Goal: Transaction & Acquisition: Purchase product/service

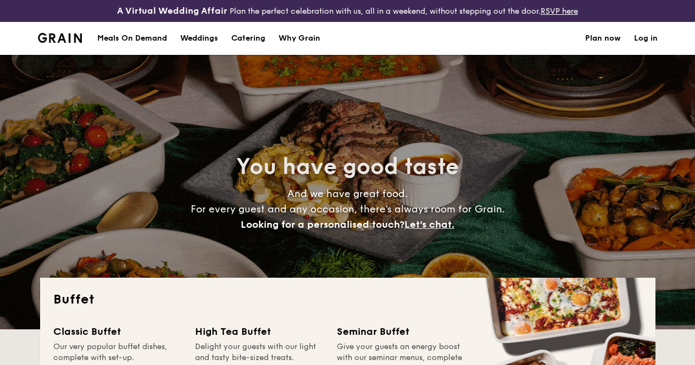
select select
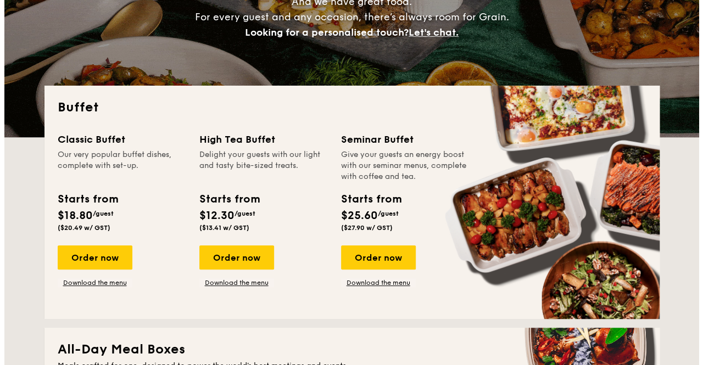
scroll to position [220, 0]
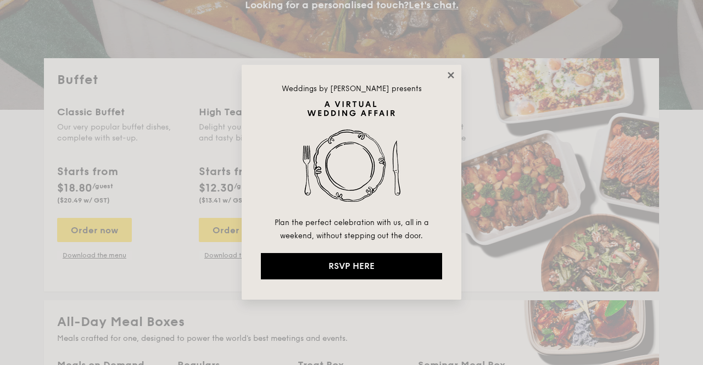
click at [449, 74] on icon at bounding box center [451, 75] width 6 height 6
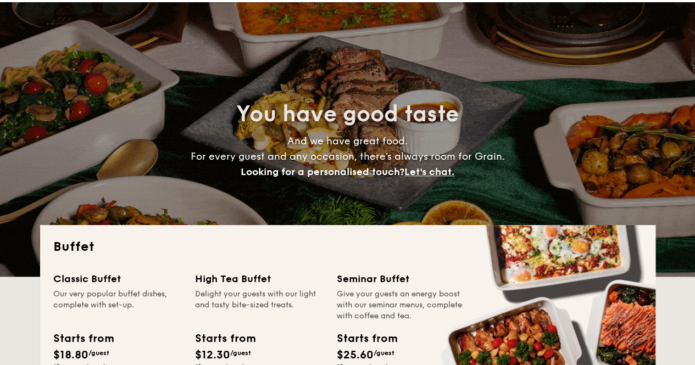
scroll to position [0, 0]
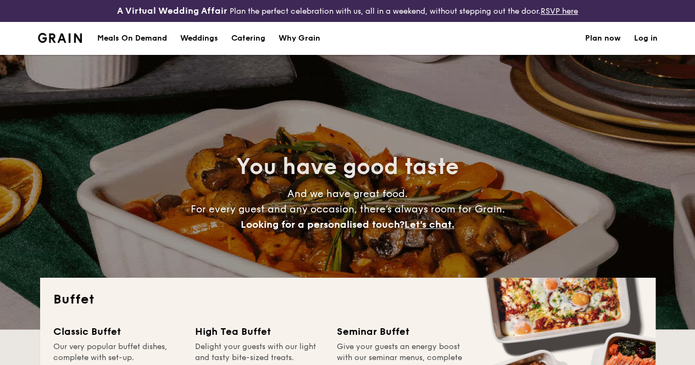
click at [251, 51] on h1 "Catering" at bounding box center [248, 38] width 34 height 33
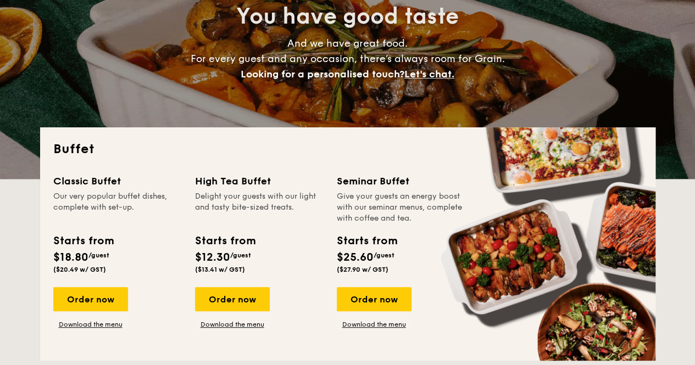
scroll to position [220, 0]
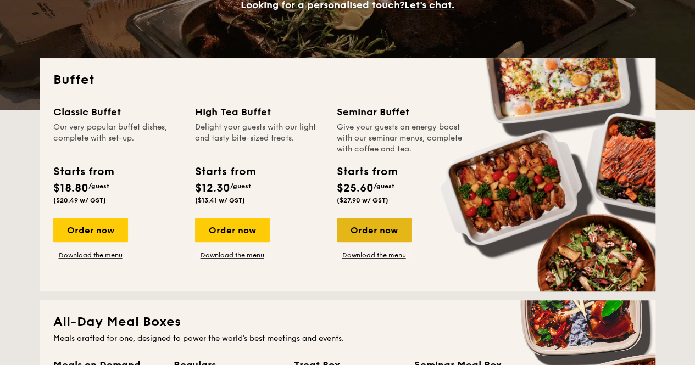
click at [371, 233] on div "Order now" at bounding box center [374, 230] width 75 height 24
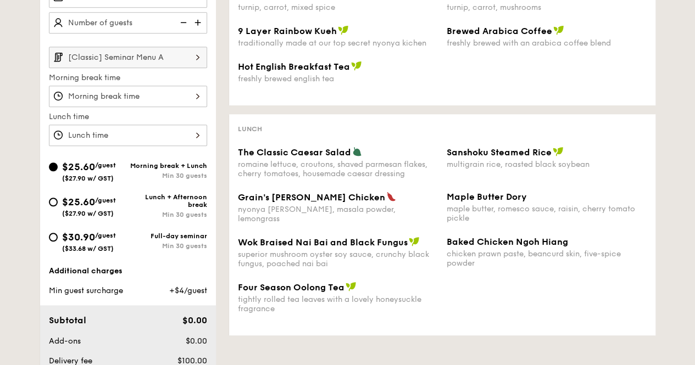
scroll to position [275, 0]
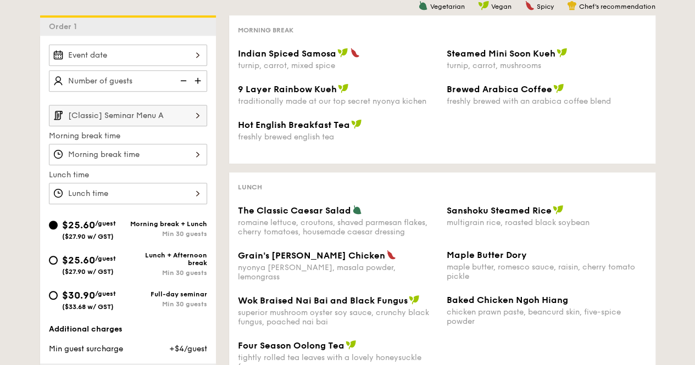
select select
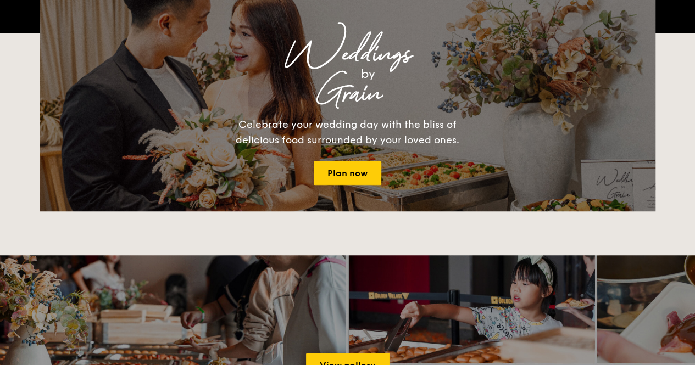
scroll to position [250, 0]
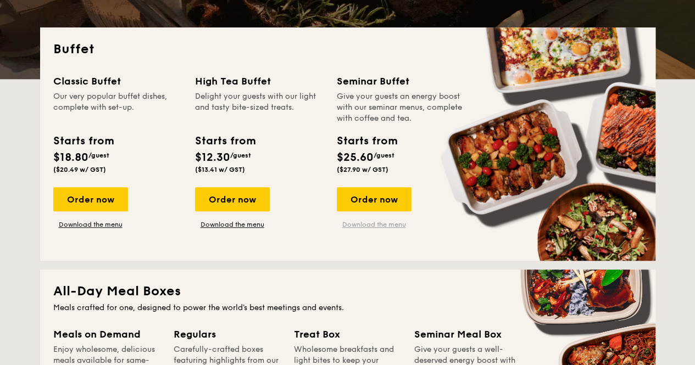
click at [357, 229] on link "Download the menu" at bounding box center [374, 224] width 75 height 9
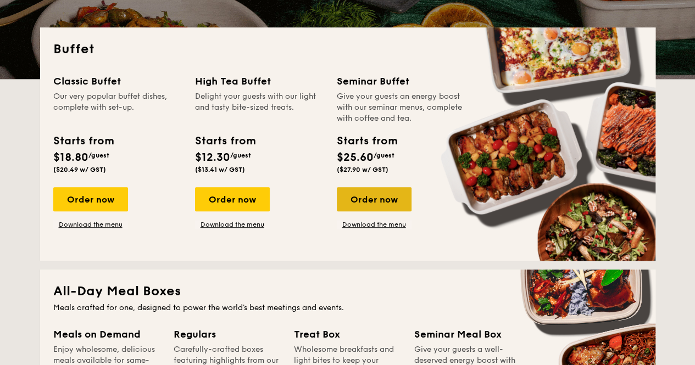
click at [381, 210] on div "Order now" at bounding box center [374, 199] width 75 height 24
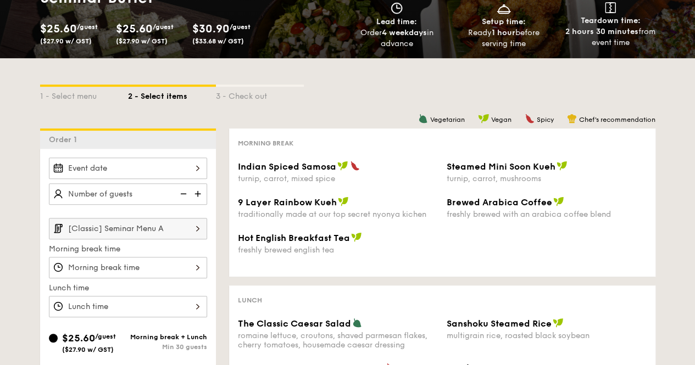
scroll to position [220, 0]
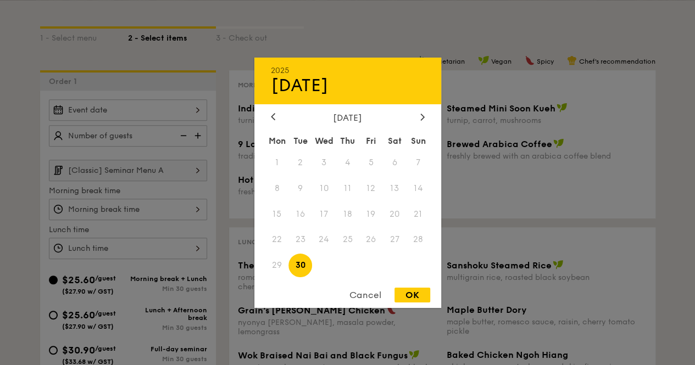
click at [155, 121] on div "2025 Sep [DATE] Tue Wed Thu Fri Sat Sun 1 2 3 4 5 6 7 8 9 10 11 12 13 14 15 16 …" at bounding box center [128, 109] width 158 height 21
click at [422, 118] on icon at bounding box center [422, 116] width 4 height 7
click at [302, 265] on span "28" at bounding box center [300, 266] width 24 height 24
click at [410, 300] on div "OK" at bounding box center [412, 295] width 36 height 15
type input "[DATE]"
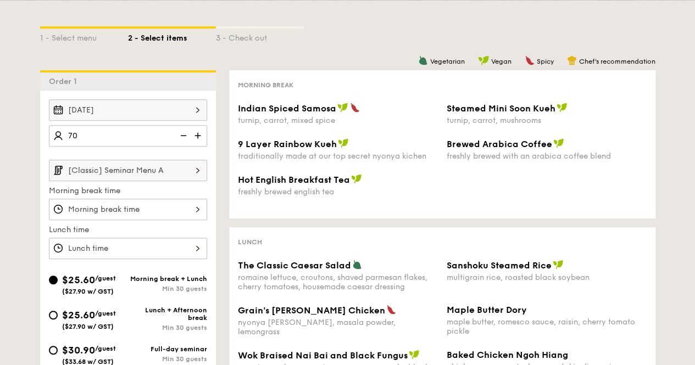
type input "70 guests"
click at [173, 175] on input "[Classic] Seminar Menu A" at bounding box center [128, 170] width 158 height 21
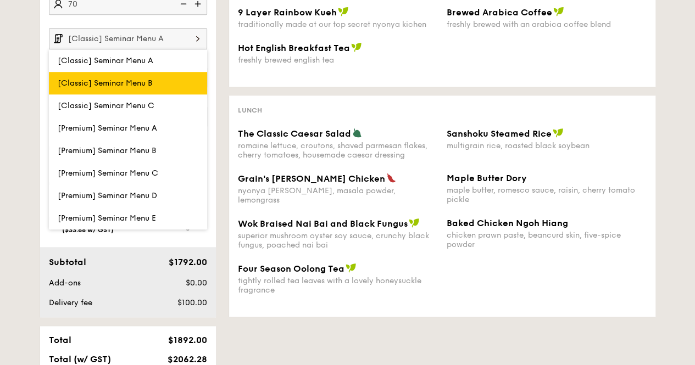
scroll to position [384, 0]
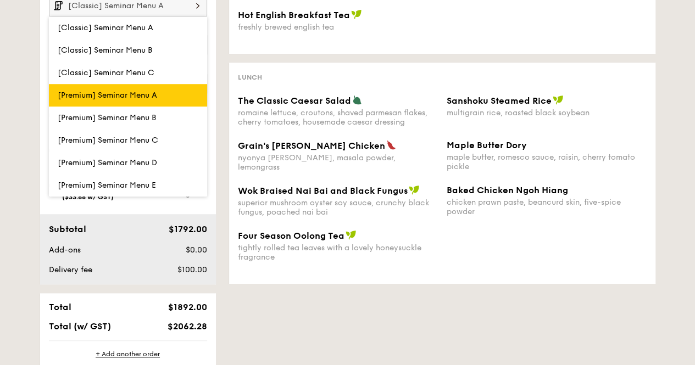
click at [147, 94] on label "[Premium] Seminar Menu A" at bounding box center [128, 95] width 158 height 23
click at [0, 0] on input "[Premium] Seminar Menu A" at bounding box center [0, 0] width 0 height 0
type input "[Premium] Seminar Menu A"
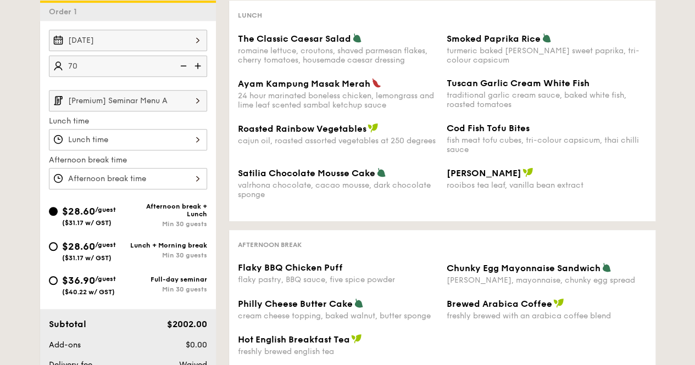
scroll to position [275, 0]
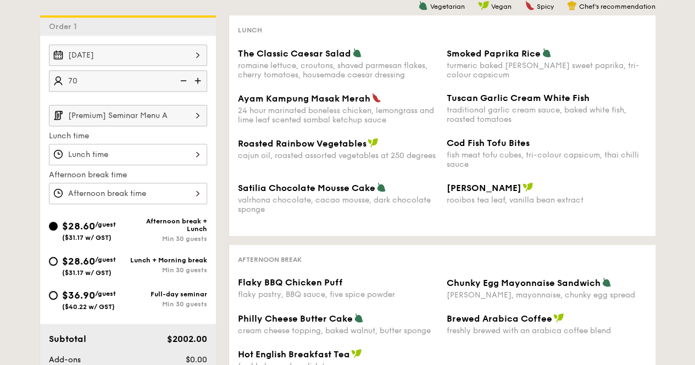
click at [109, 165] on div at bounding box center [128, 154] width 158 height 21
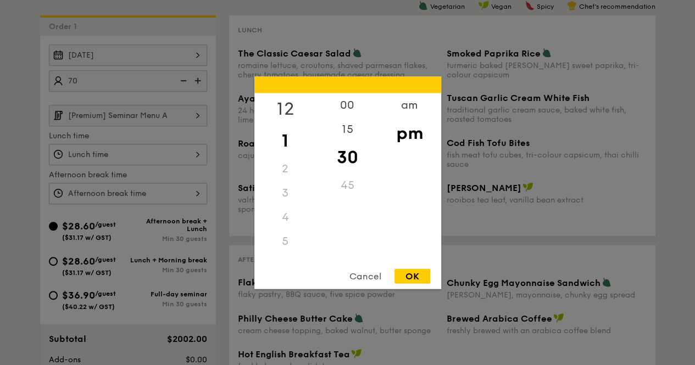
click at [287, 105] on div "12" at bounding box center [285, 109] width 62 height 32
click at [411, 277] on div "OK" at bounding box center [412, 276] width 36 height 15
type input "12:30PM"
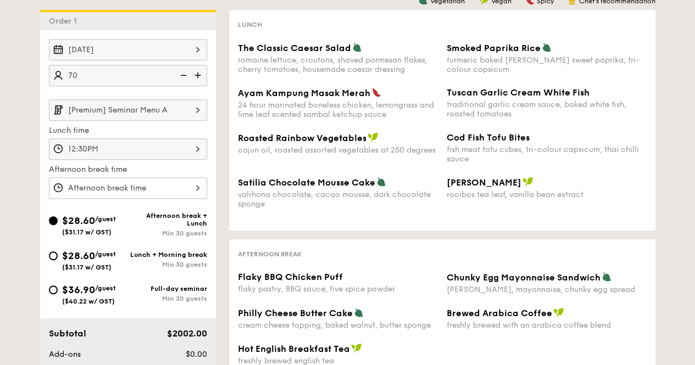
scroll to position [384, 0]
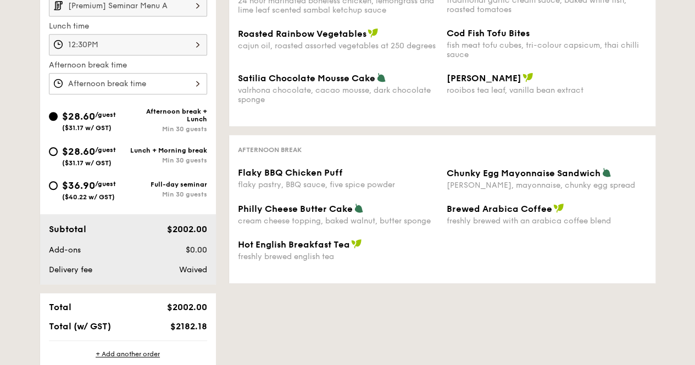
click at [146, 90] on div at bounding box center [128, 83] width 158 height 21
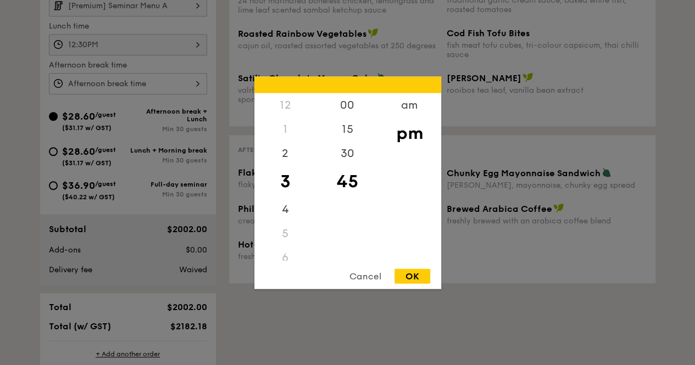
click at [367, 275] on div "Cancel" at bounding box center [365, 276] width 54 height 15
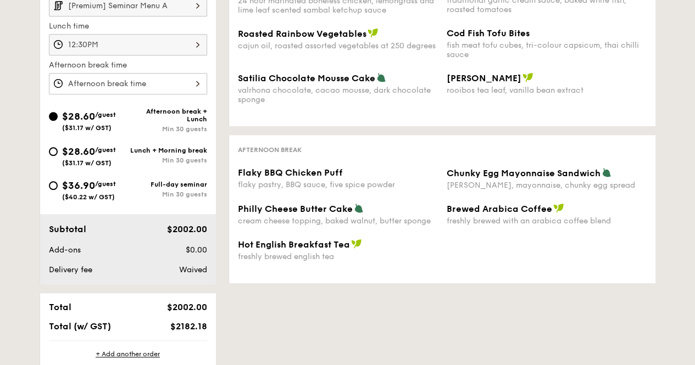
select select
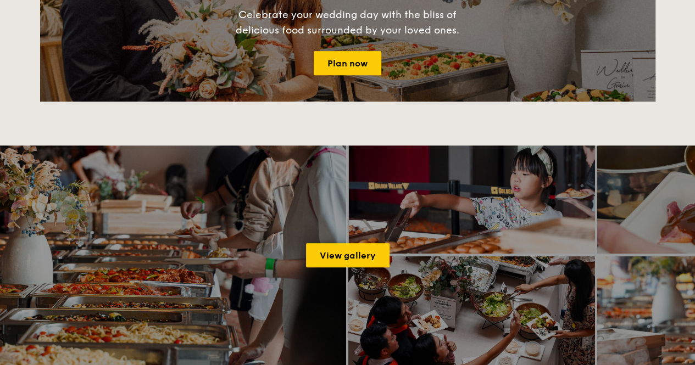
scroll to position [282, 0]
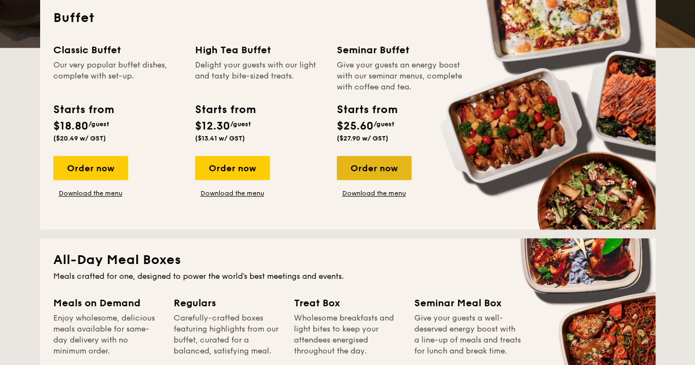
click at [374, 174] on div "Order now" at bounding box center [374, 168] width 75 height 24
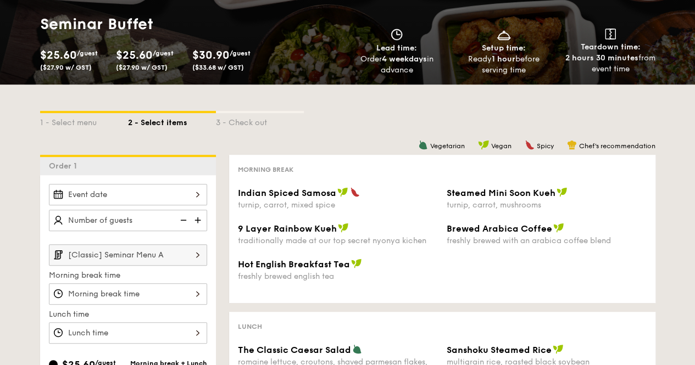
scroll to position [165, 0]
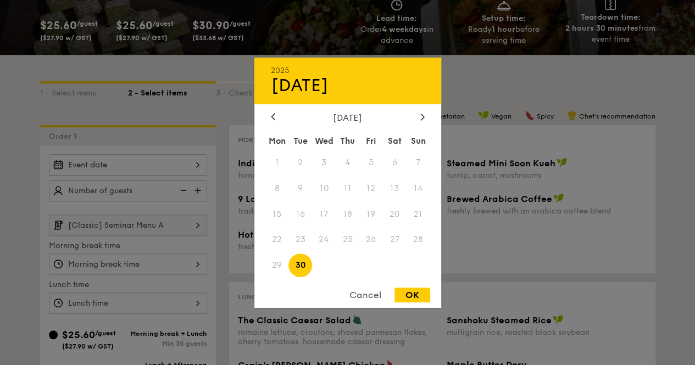
click at [158, 176] on div "2025 Sep [DATE] Tue Wed Thu Fri Sat Sun 1 2 3 4 5 6 7 8 9 10 11 12 13 14 15 16 …" at bounding box center [128, 164] width 158 height 21
click at [423, 117] on icon at bounding box center [422, 116] width 4 height 7
click at [306, 262] on span "28" at bounding box center [300, 266] width 24 height 24
click at [413, 297] on div "OK" at bounding box center [412, 295] width 36 height 15
type input "[DATE]"
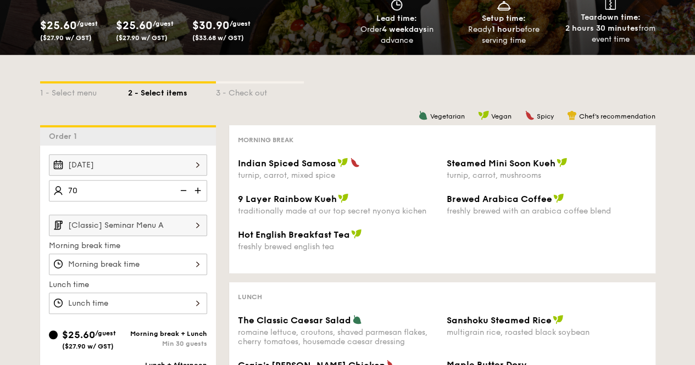
type input "70 guests"
click at [0, 234] on div "1 - Select menu 2 - Select items 3 - Check out Order 1 [DATE] 70 guests [Classi…" at bounding box center [347, 337] width 695 height 565
click at [97, 236] on input "[Classic] Seminar Menu A" at bounding box center [128, 225] width 158 height 21
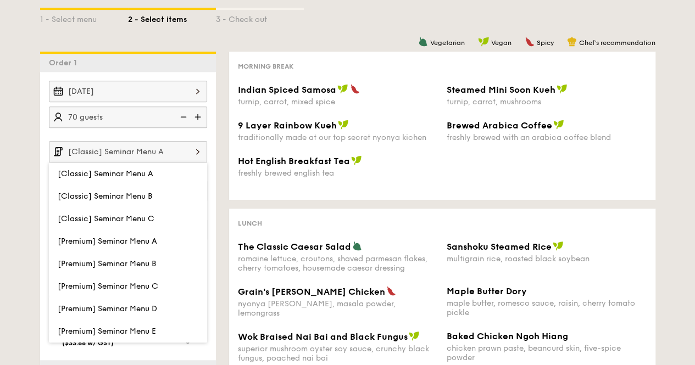
scroll to position [329, 0]
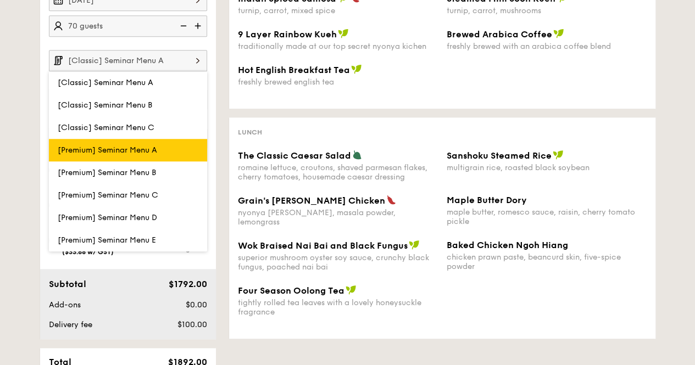
click at [120, 155] on span "[Premium] Seminar Menu A" at bounding box center [107, 150] width 99 height 9
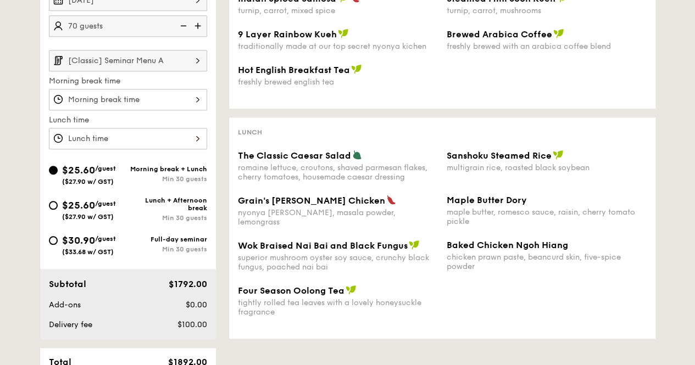
click at [132, 109] on div at bounding box center [128, 99] width 158 height 21
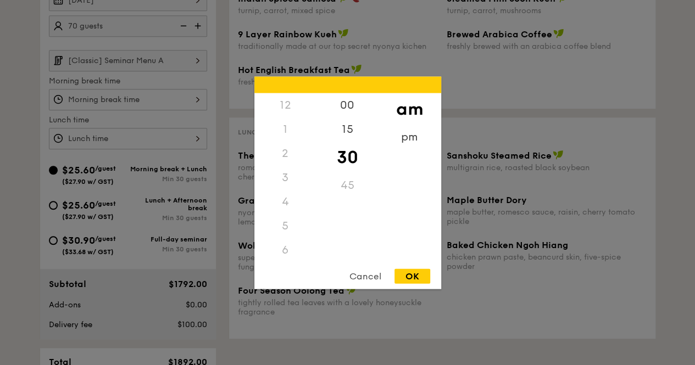
scroll to position [121, 0]
click at [288, 174] on div "8" at bounding box center [285, 181] width 62 height 32
click at [340, 128] on div "15" at bounding box center [347, 133] width 62 height 32
click at [411, 273] on div "OK" at bounding box center [412, 276] width 36 height 15
type input "8:15AM"
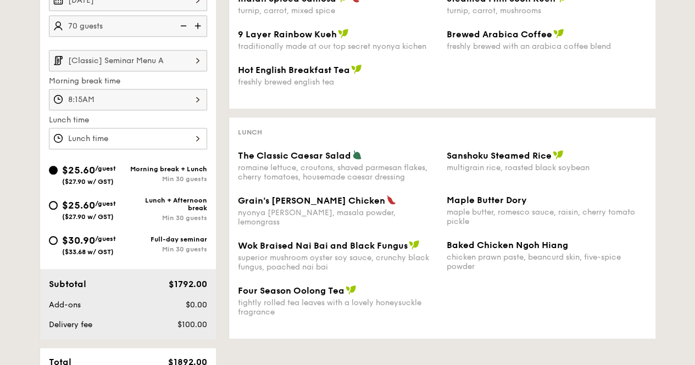
click at [128, 142] on div at bounding box center [128, 138] width 158 height 21
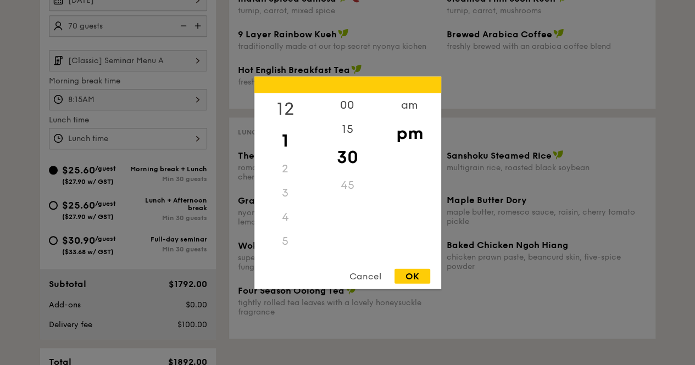
click at [287, 113] on div "12" at bounding box center [285, 109] width 62 height 32
click at [424, 277] on div "OK" at bounding box center [412, 276] width 36 height 15
type input "12:30PM"
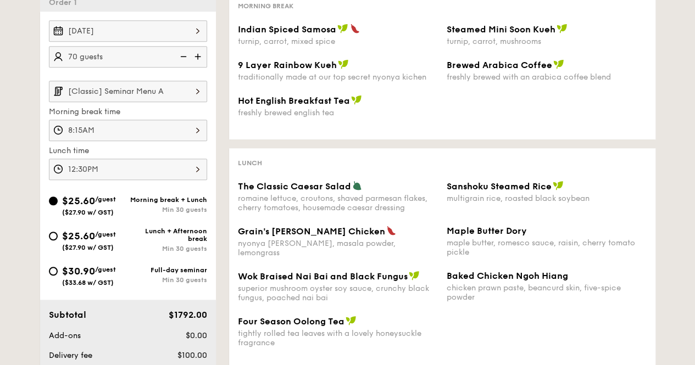
scroll to position [275, 0]
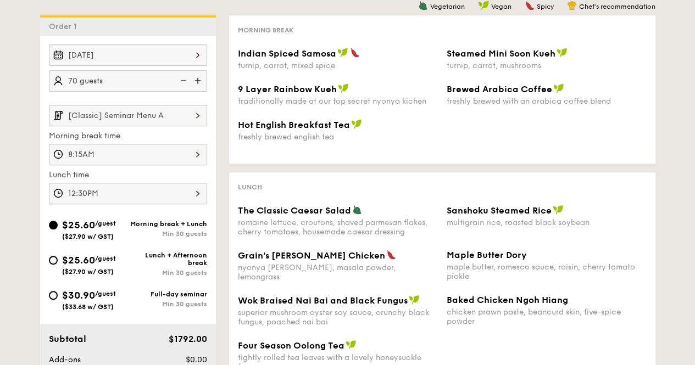
click at [110, 117] on input "[Classic] Seminar Menu A" at bounding box center [128, 115] width 158 height 21
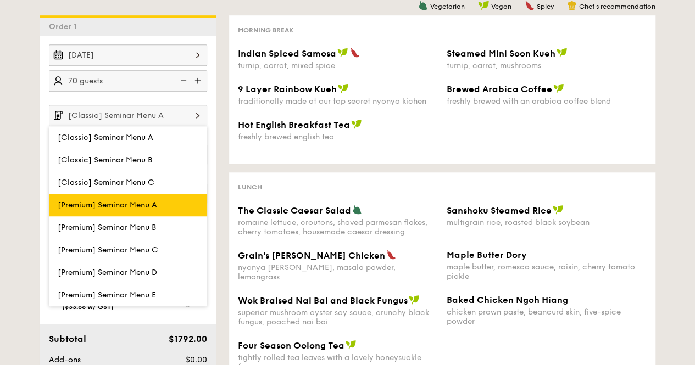
click at [120, 210] on span "[Premium] Seminar Menu A" at bounding box center [107, 204] width 99 height 9
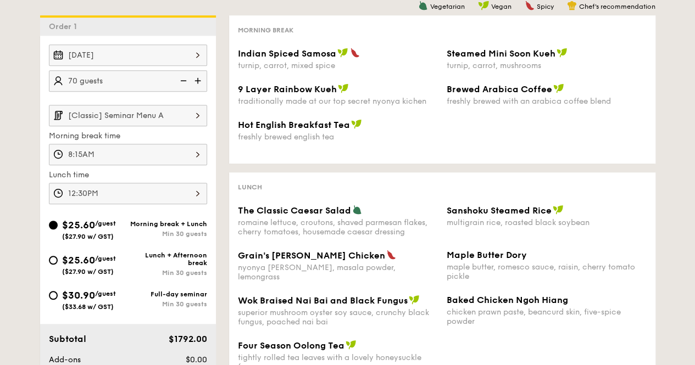
click at [1, 194] on div "1 - Select menu 2 - Select items 3 - Check out Order 1 [DATE] 70 guests [Classi…" at bounding box center [347, 227] width 695 height 565
click at [124, 247] on div "$25.60 /guest ($27.90 w/ GST) Morning break + Lunch Min 30 guests" at bounding box center [127, 232] width 167 height 30
click at [109, 119] on input "[Classic] Seminar Menu A" at bounding box center [128, 115] width 158 height 21
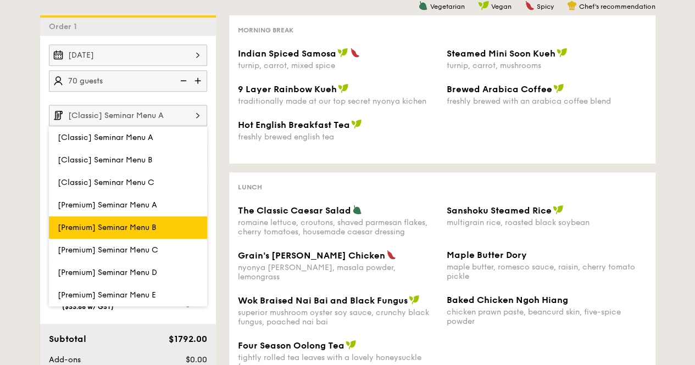
click at [113, 232] on span "[Premium] Seminar Menu B" at bounding box center [107, 227] width 98 height 9
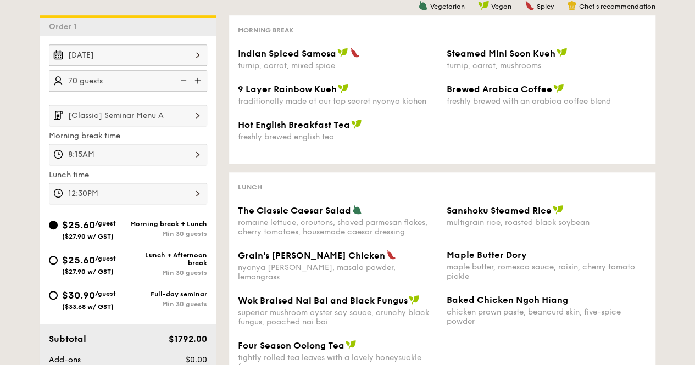
click at [128, 125] on input "[Classic] Seminar Menu A" at bounding box center [128, 115] width 158 height 21
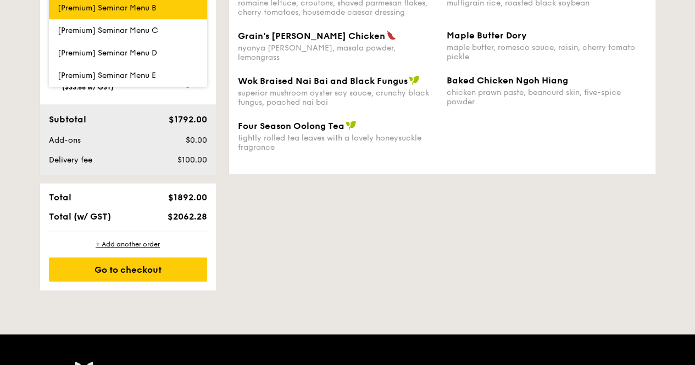
scroll to position [439, 0]
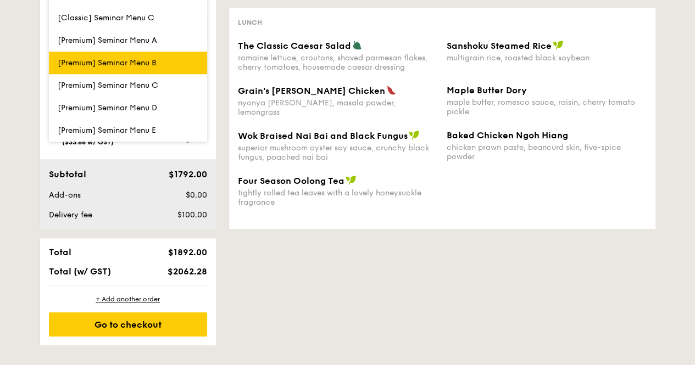
click at [124, 67] on span "[Premium] Seminar Menu B" at bounding box center [107, 62] width 98 height 9
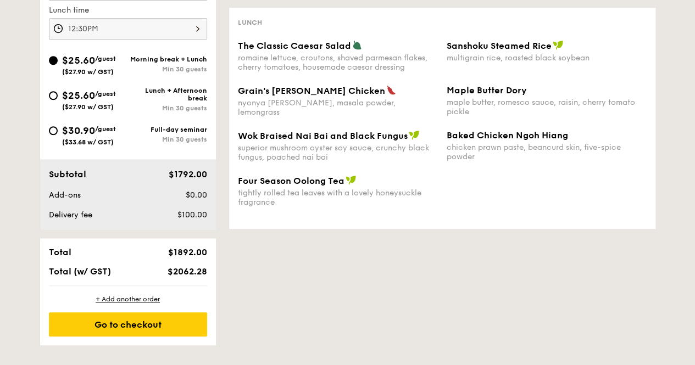
click at [0, 114] on div "1 - Select menu 2 - Select items 3 - Check out Order 1 [DATE] 70 guests [Classi…" at bounding box center [347, 62] width 695 height 565
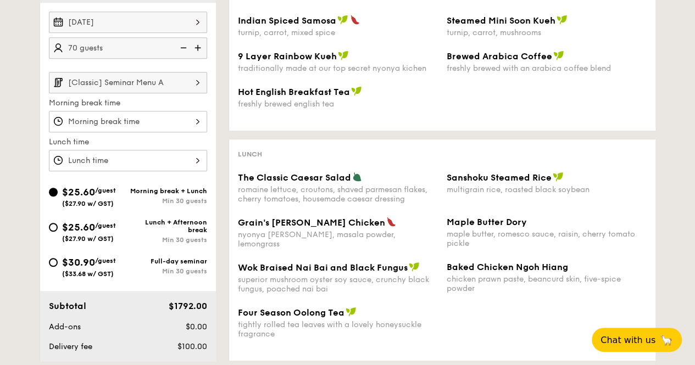
scroll to position [283, 0]
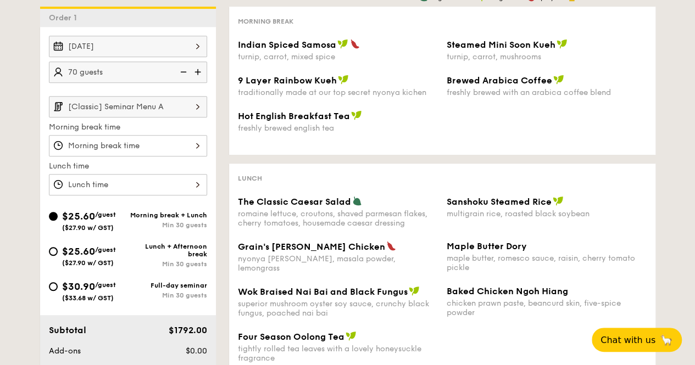
click at [135, 115] on input "[Classic] Seminar Menu A" at bounding box center [128, 106] width 158 height 21
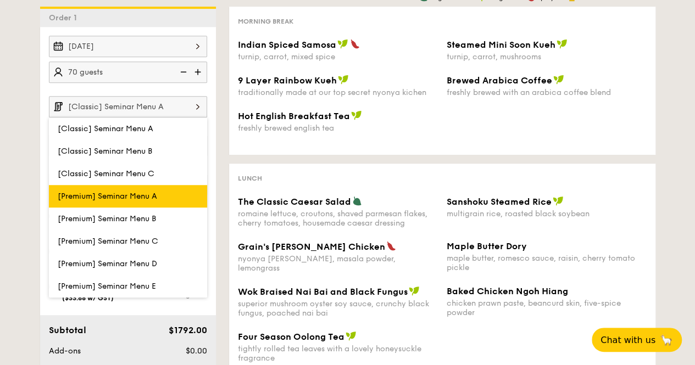
click at [120, 208] on label "[Premium] Seminar Menu A" at bounding box center [128, 196] width 158 height 23
click at [0, 0] on input "[Premium] Seminar Menu A" at bounding box center [0, 0] width 0 height 0
type input "[Premium] Seminar Menu A"
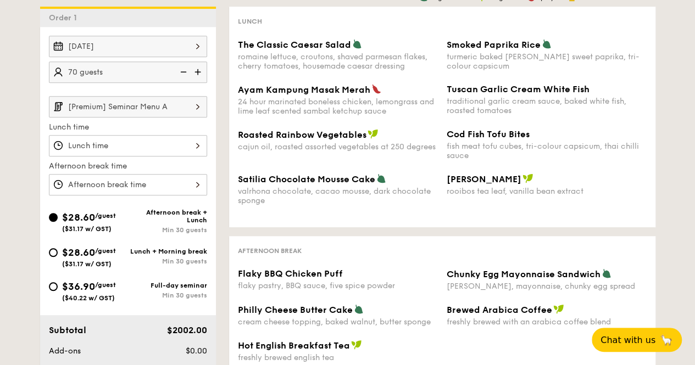
click at [114, 152] on div at bounding box center [128, 145] width 158 height 21
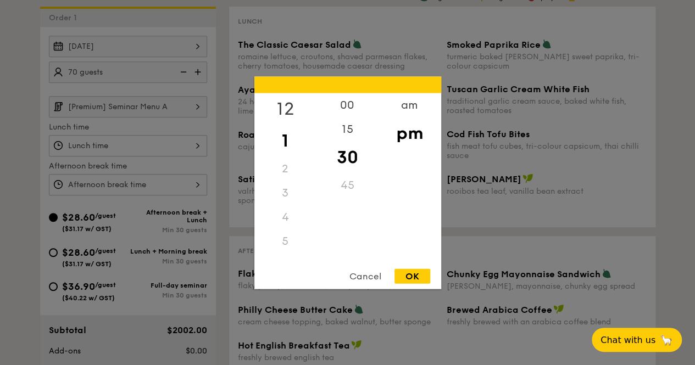
click at [279, 103] on div "12" at bounding box center [285, 109] width 62 height 32
click at [413, 272] on div "OK" at bounding box center [412, 276] width 36 height 15
type input "12:30PM"
click at [146, 188] on div "12 1 2 3 4 5 6 7 8 9 10 11 00 15 30 45 am pm Cancel OK" at bounding box center [128, 184] width 158 height 21
click at [365, 275] on div "Cancel" at bounding box center [365, 276] width 54 height 15
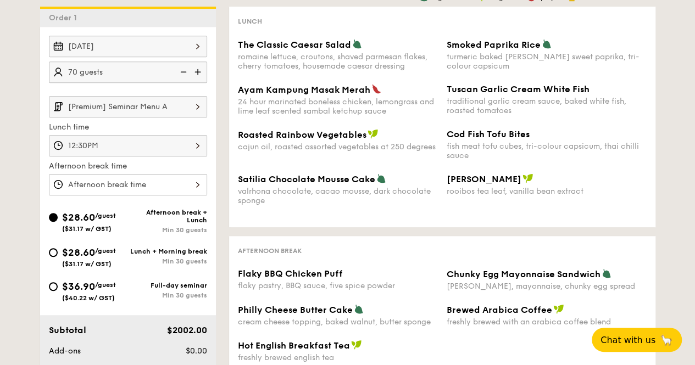
click at [153, 195] on div at bounding box center [128, 184] width 158 height 21
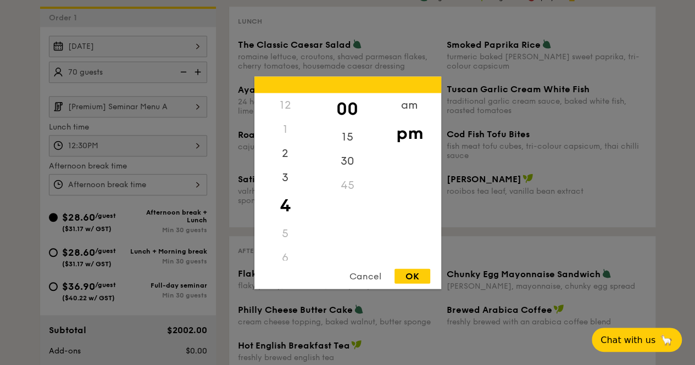
click at [363, 274] on div "Cancel" at bounding box center [365, 276] width 54 height 15
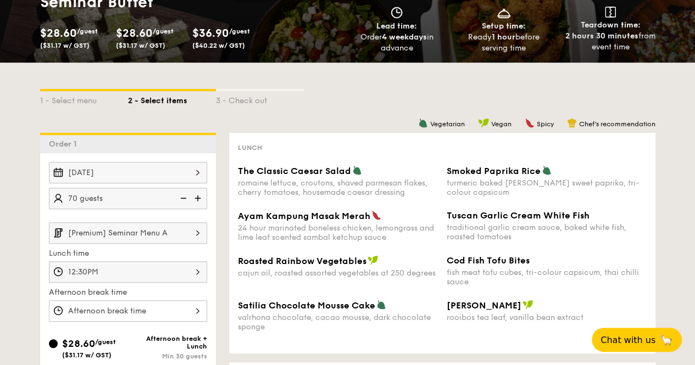
scroll to position [174, 0]
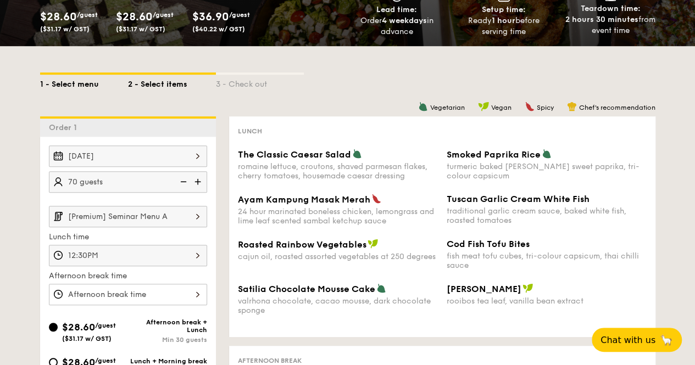
click at [54, 85] on div "1 - Select menu" at bounding box center [84, 82] width 88 height 15
select select
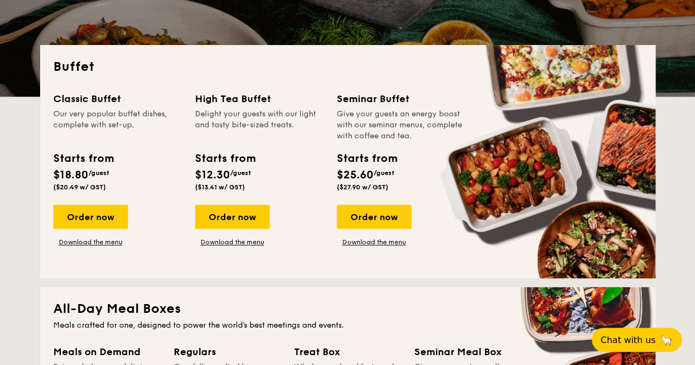
scroll to position [283, 0]
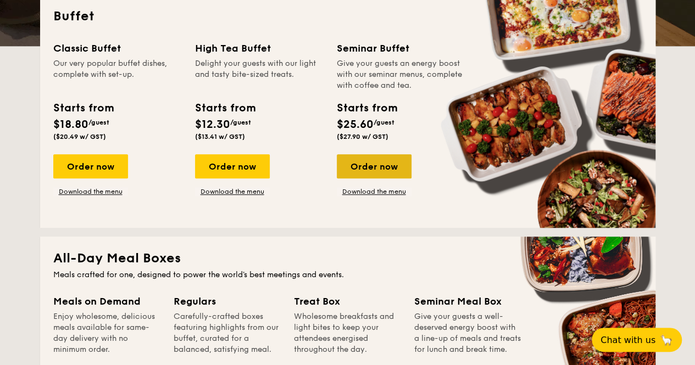
click at [376, 178] on div "Order now" at bounding box center [374, 166] width 75 height 24
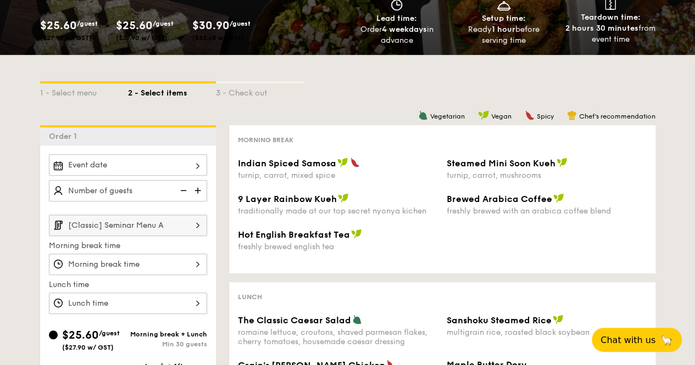
scroll to position [275, 0]
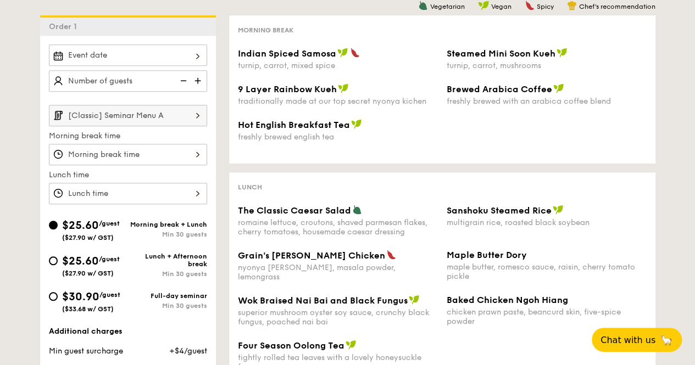
click at [125, 64] on div at bounding box center [128, 54] width 158 height 21
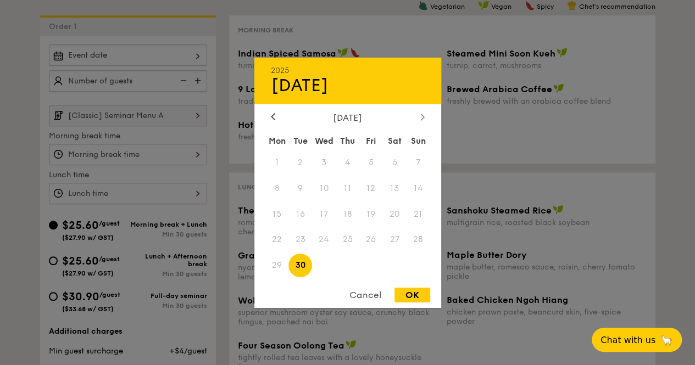
click at [425, 115] on div at bounding box center [422, 117] width 10 height 10
click at [304, 260] on span "28" at bounding box center [300, 266] width 24 height 24
click at [402, 294] on div "OK" at bounding box center [412, 295] width 36 height 15
type input "[DATE]"
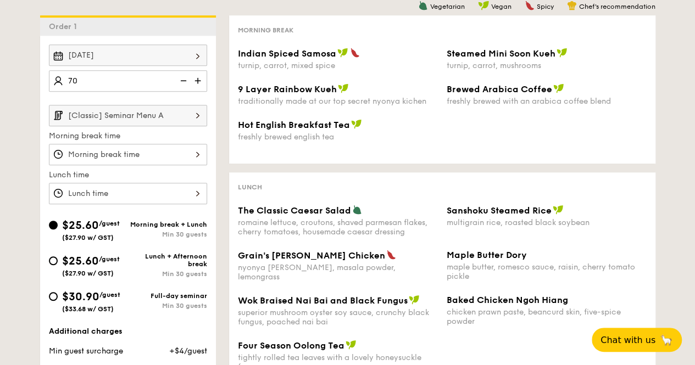
type input "70 guests"
click at [99, 119] on input "[Classic] Seminar Menu A" at bounding box center [128, 115] width 158 height 21
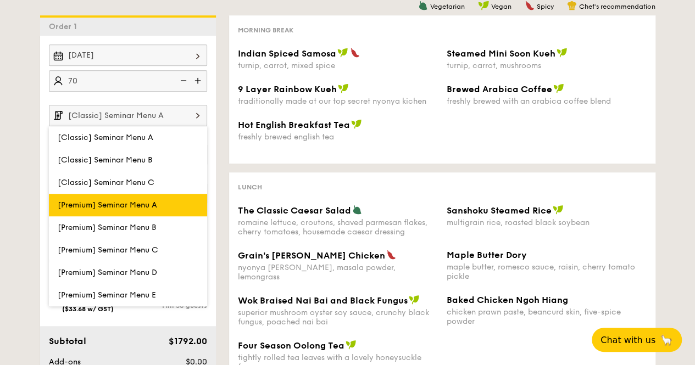
click at [146, 216] on label "[Premium] Seminar Menu A" at bounding box center [128, 205] width 158 height 23
click at [0, 0] on input "[Premium] Seminar Menu A" at bounding box center [0, 0] width 0 height 0
type input "[Premium] Seminar Menu A"
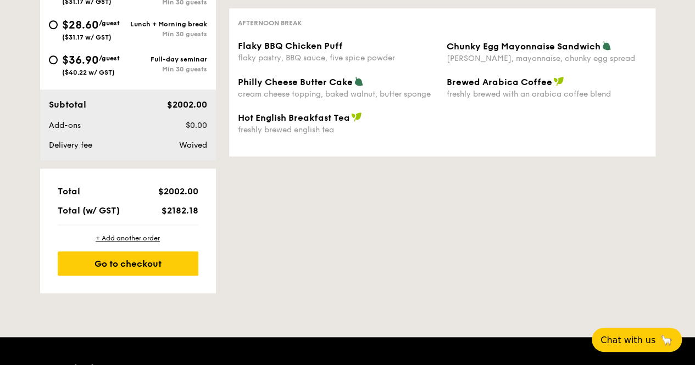
scroll to position [329, 0]
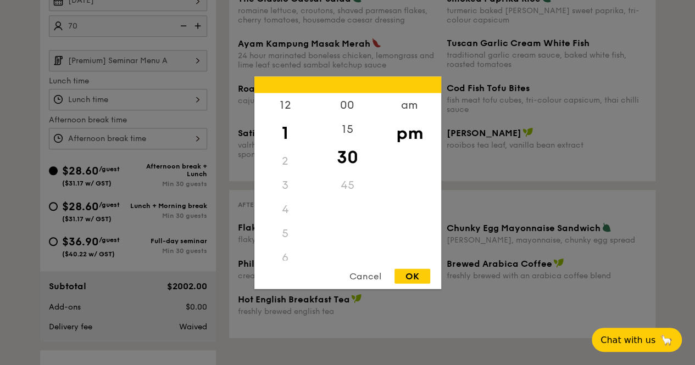
click at [176, 110] on div "12 1 2 3 4 5 6 7 8 9 10 11 00 15 30 45 am pm Cancel OK" at bounding box center [128, 99] width 158 height 21
click at [374, 275] on div "Cancel" at bounding box center [365, 276] width 54 height 15
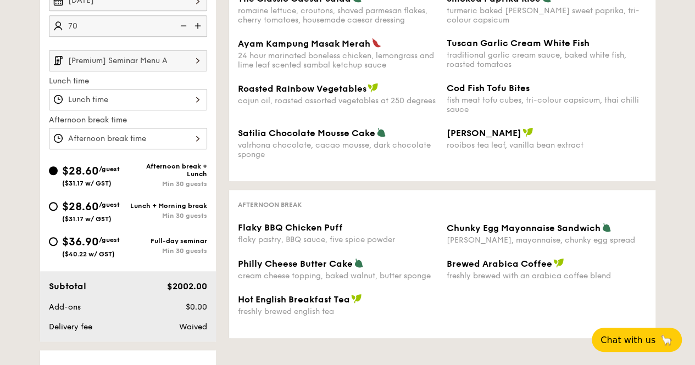
click at [174, 210] on div "Lunch + Morning break" at bounding box center [167, 206] width 79 height 8
click at [58, 211] on input "$28.60 /guest ($31.17 w/ GST) Lunch + Morning break Min 30 guests" at bounding box center [53, 206] width 9 height 9
radio input "true"
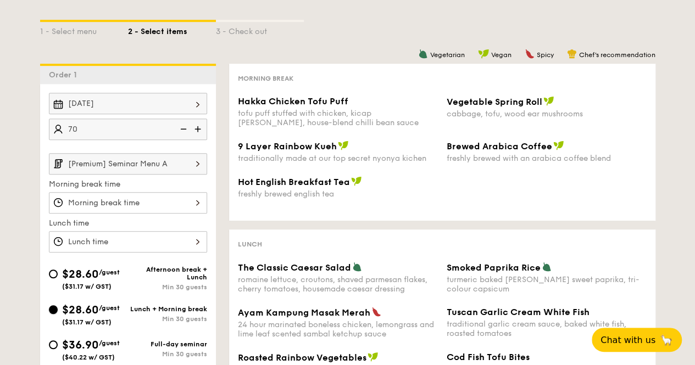
scroll to position [220, 0]
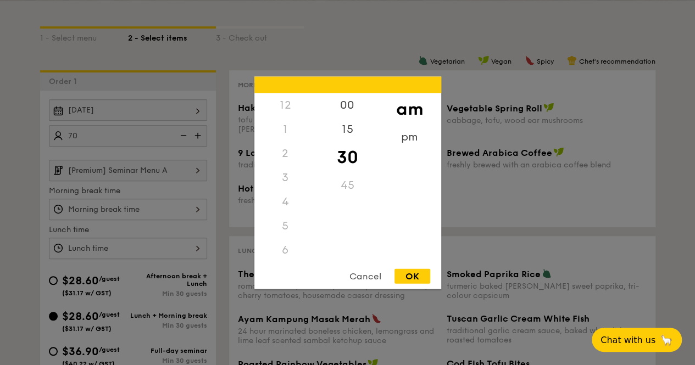
click at [174, 211] on div "12 1 2 3 4 5 6 7 8 9 10 11 00 15 30 45 am pm Cancel OK" at bounding box center [128, 209] width 158 height 21
click at [290, 173] on div "8" at bounding box center [285, 181] width 62 height 32
click at [354, 131] on div "15" at bounding box center [347, 133] width 62 height 32
click at [416, 271] on div "OK" at bounding box center [412, 276] width 36 height 15
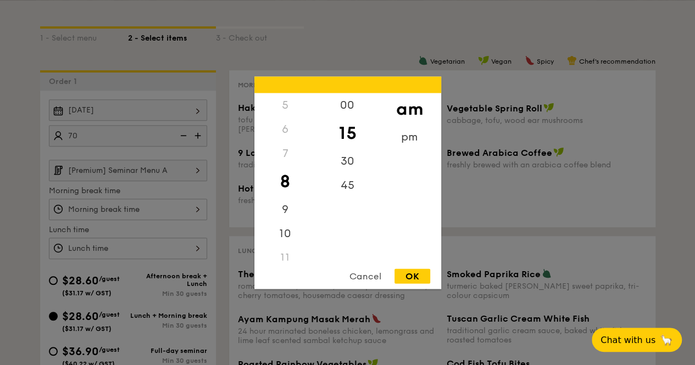
type input "8:15AM"
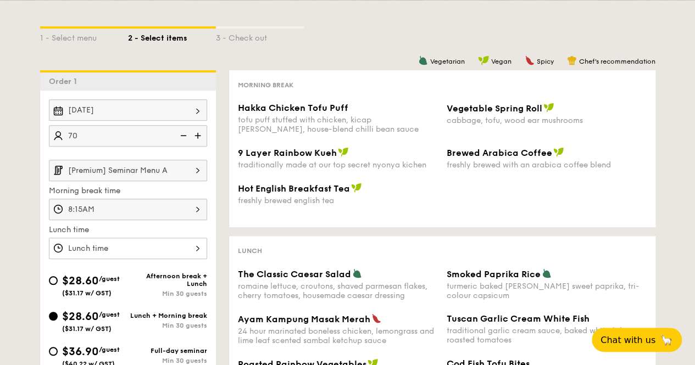
click at [172, 258] on div at bounding box center [128, 248] width 158 height 21
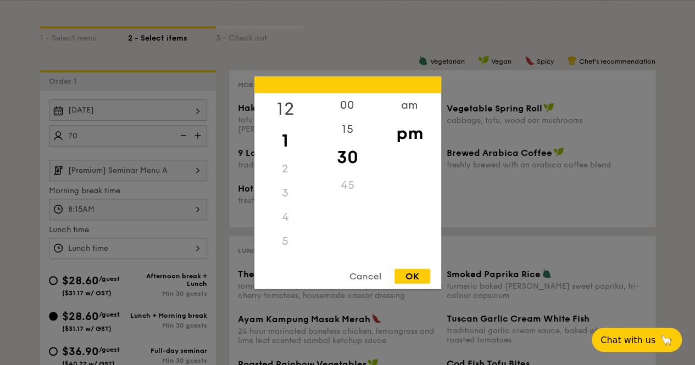
click at [281, 106] on div "12" at bounding box center [285, 109] width 62 height 32
click at [400, 274] on div "OK" at bounding box center [412, 276] width 36 height 15
type input "12:30PM"
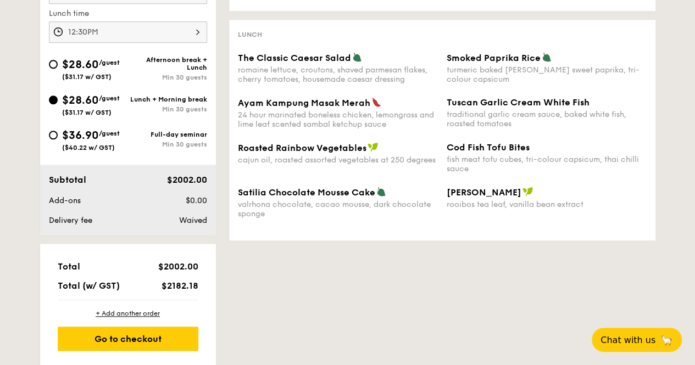
scroll to position [439, 0]
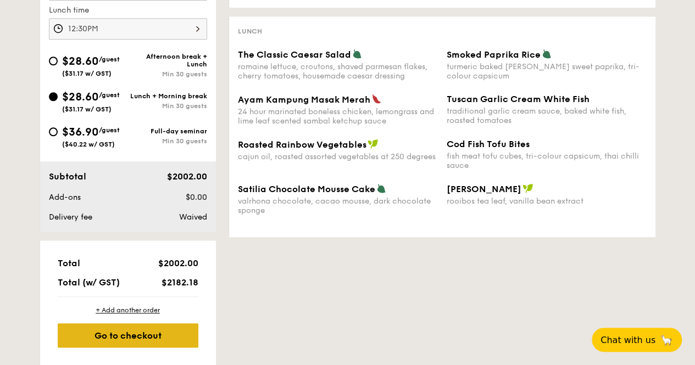
click at [138, 344] on div "Go to checkout" at bounding box center [128, 335] width 141 height 24
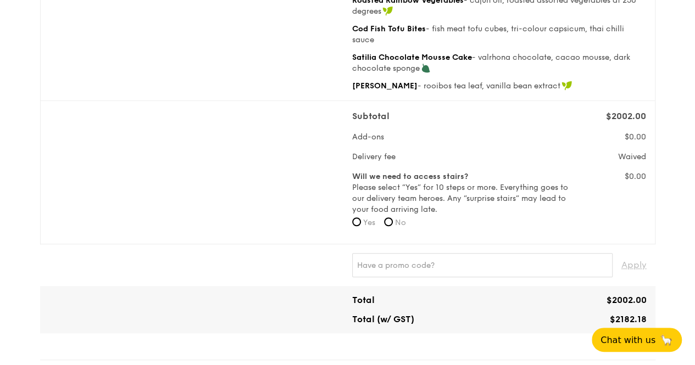
scroll to position [384, 0]
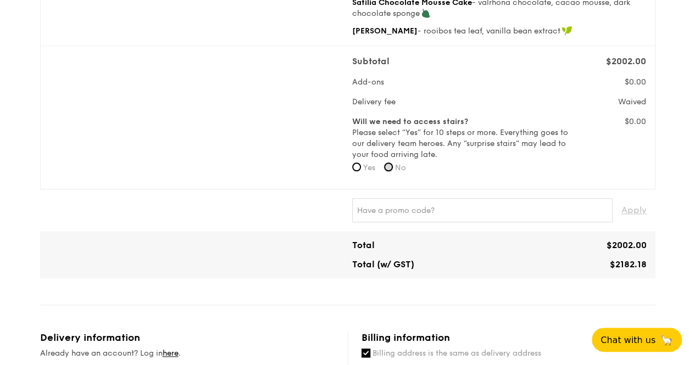
click at [388, 171] on input "No" at bounding box center [388, 167] width 9 height 9
radio input "true"
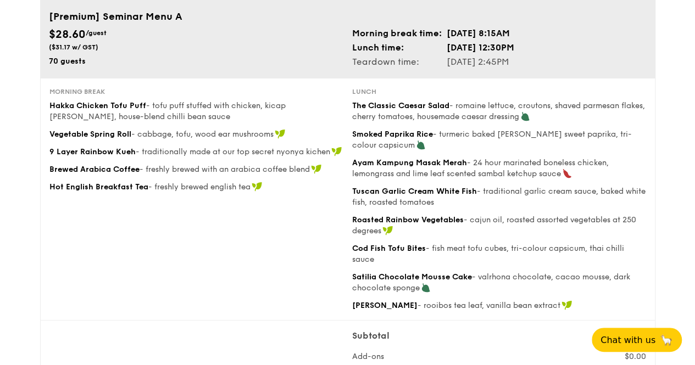
scroll to position [0, 0]
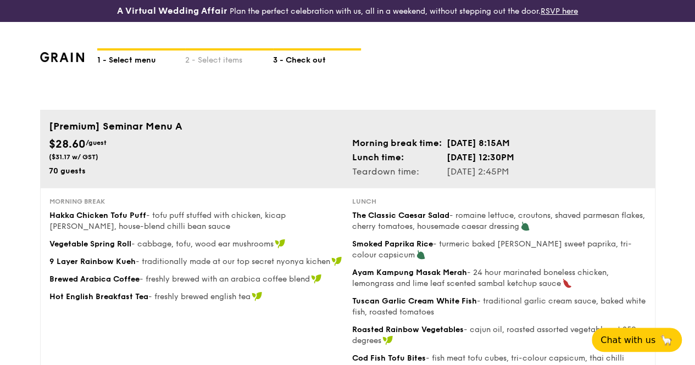
click at [130, 63] on div "1 - Select menu" at bounding box center [141, 58] width 88 height 15
select select
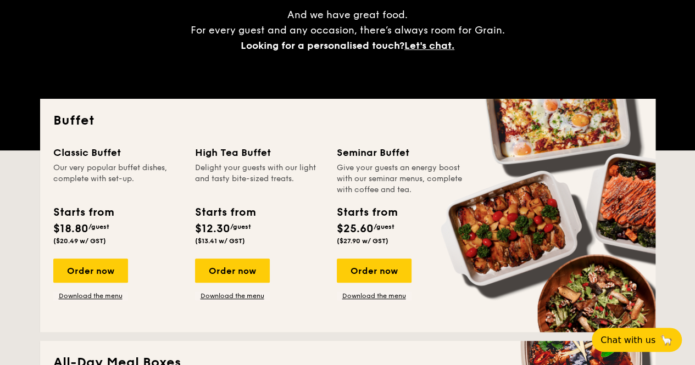
scroll to position [220, 0]
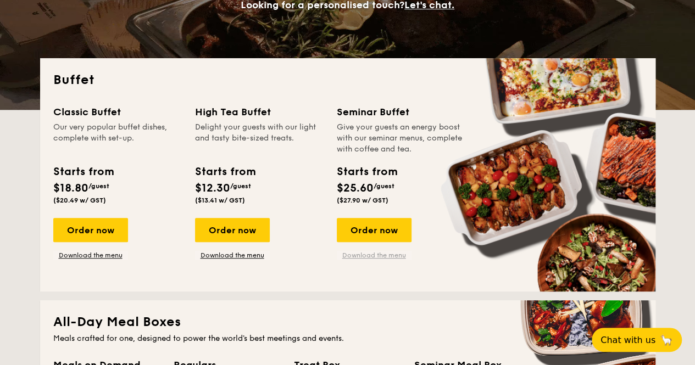
click at [382, 260] on link "Download the menu" at bounding box center [374, 255] width 75 height 9
